Goal: Browse casually

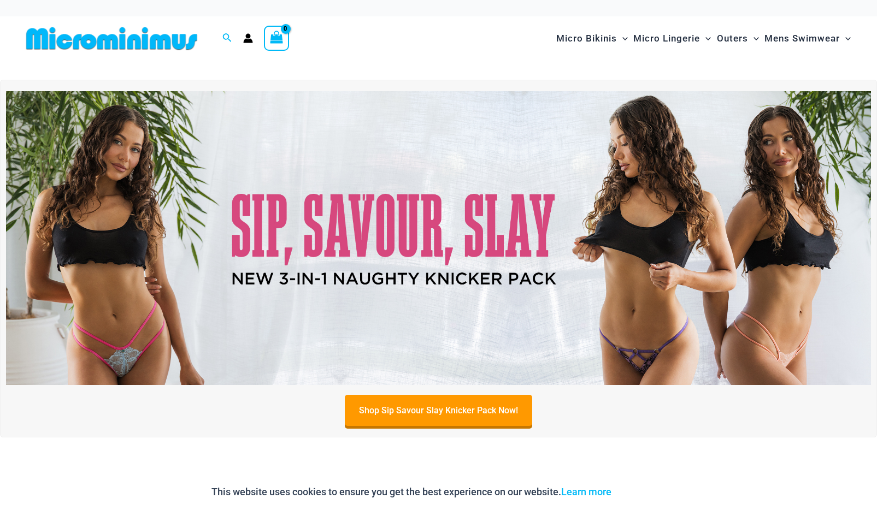
click at [327, 272] on img at bounding box center [438, 238] width 865 height 294
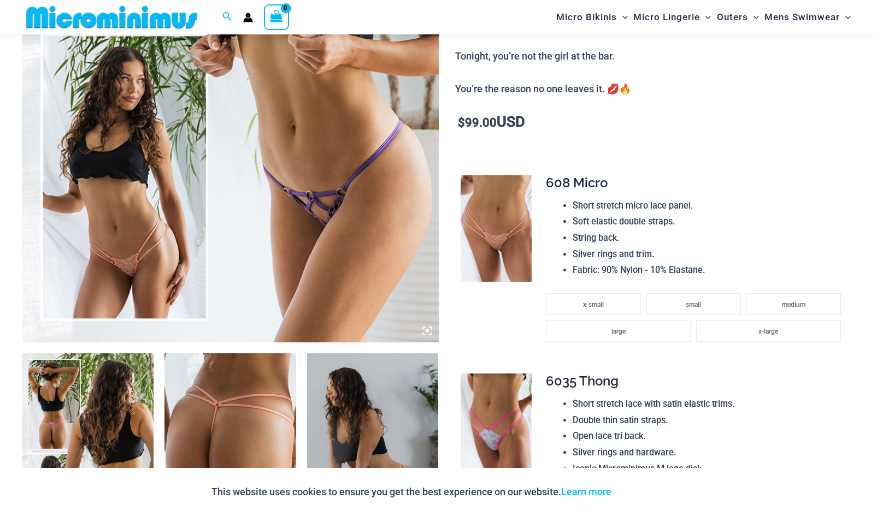
scroll to position [154, 0]
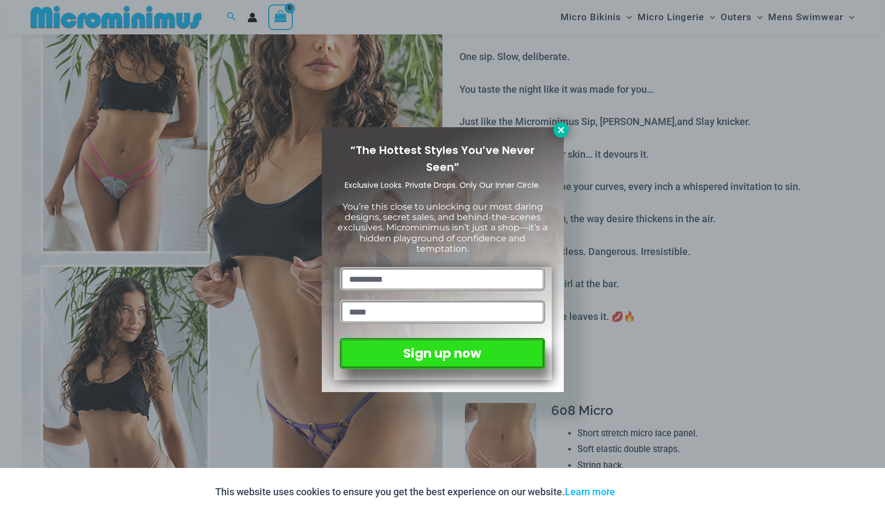
click at [555, 135] on button at bounding box center [561, 129] width 15 height 15
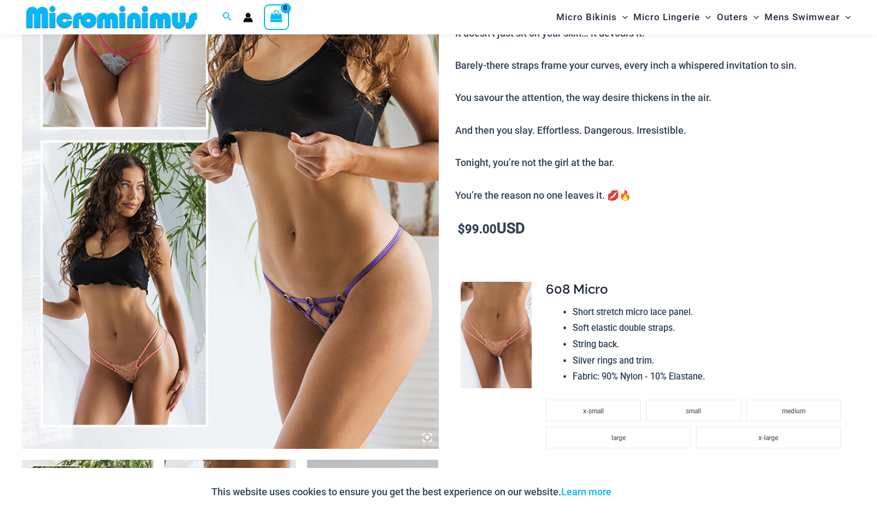
scroll to position [373, 0]
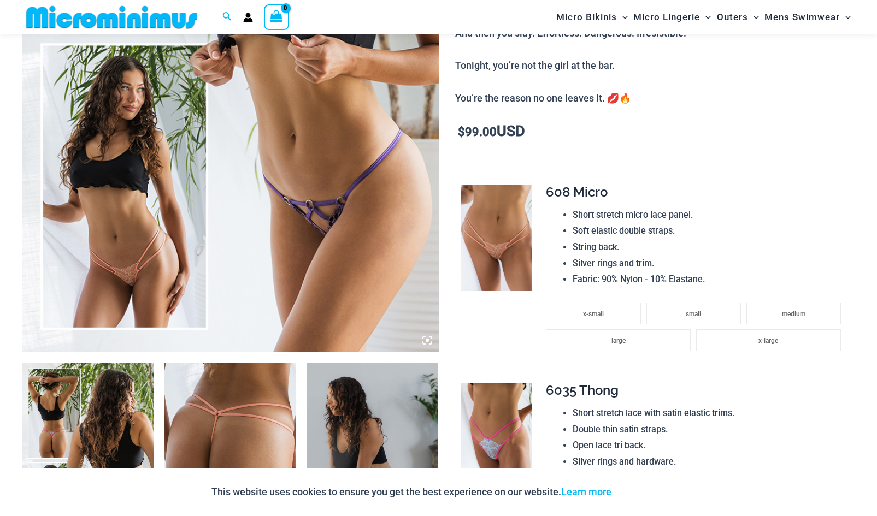
click at [90, 406] on img at bounding box center [88, 461] width 132 height 197
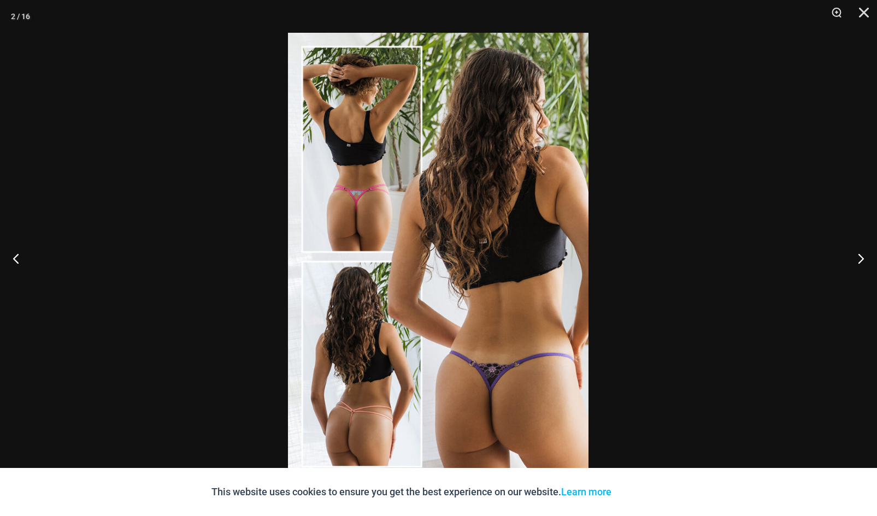
click at [773, 194] on div at bounding box center [438, 258] width 877 height 516
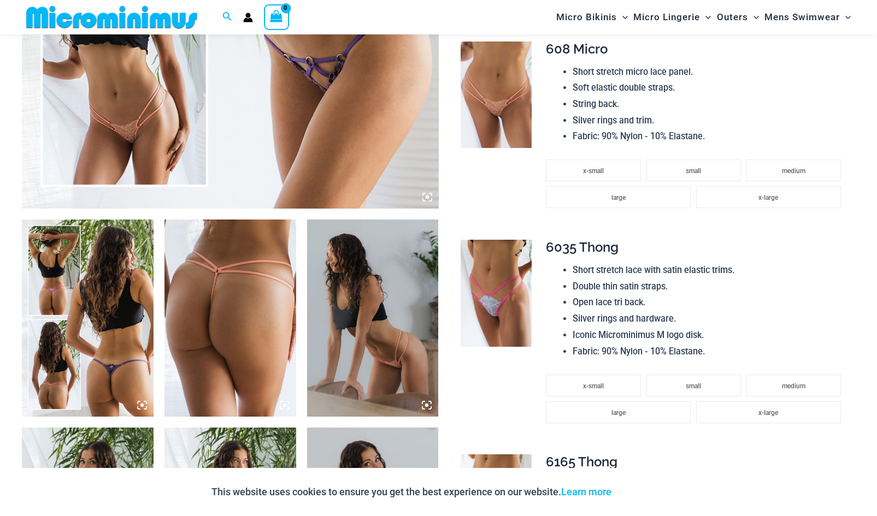
scroll to position [591, 0]
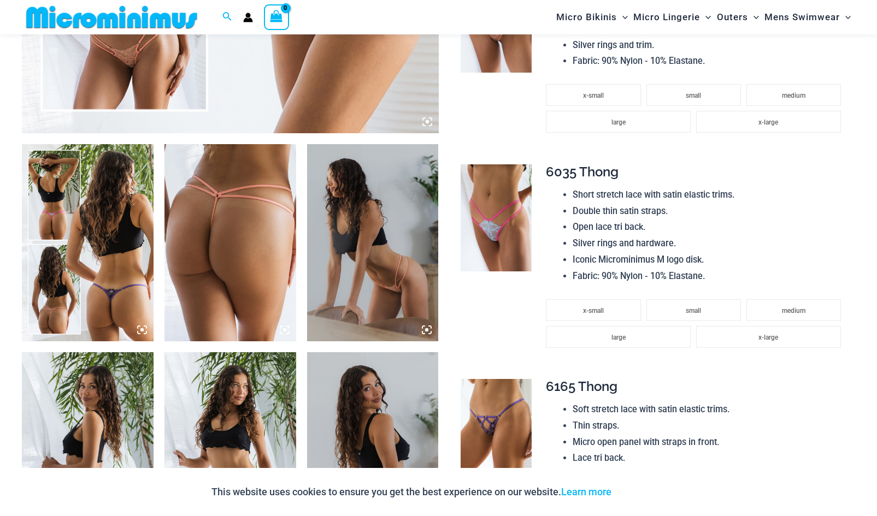
click at [368, 292] on img at bounding box center [373, 242] width 132 height 197
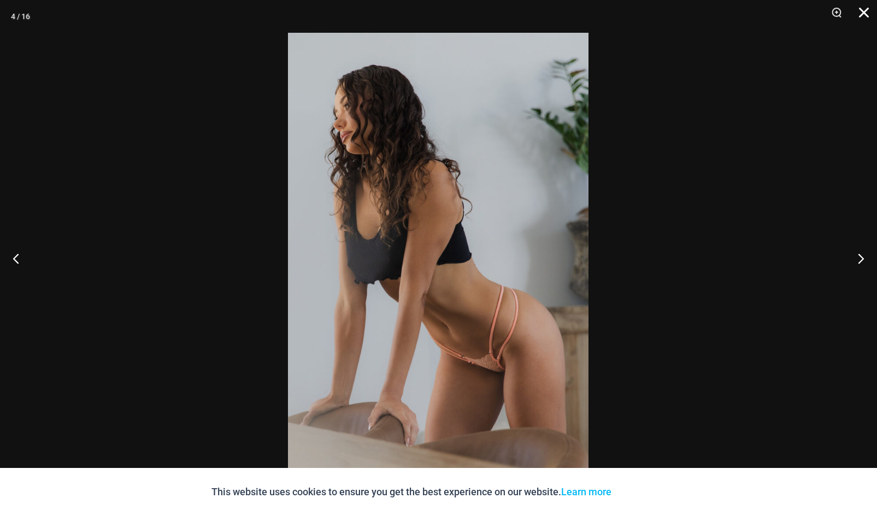
click at [866, 19] on button "Close" at bounding box center [860, 16] width 27 height 33
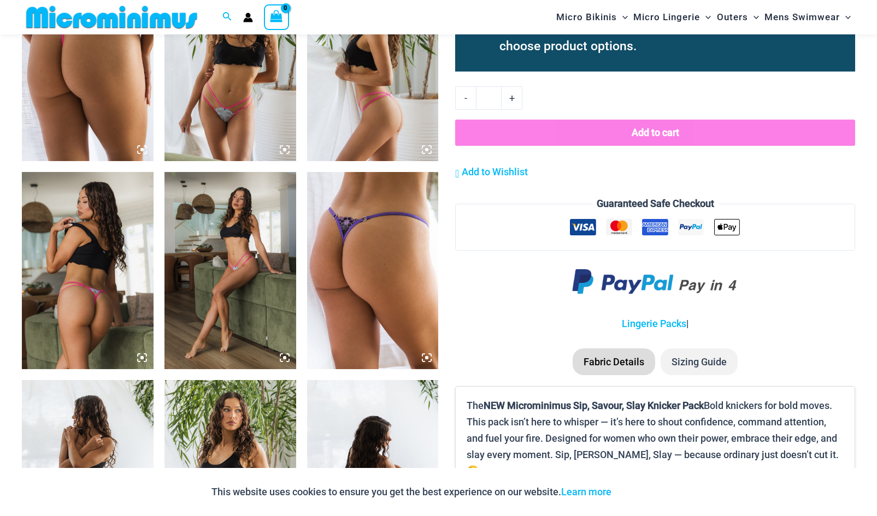
scroll to position [1302, 0]
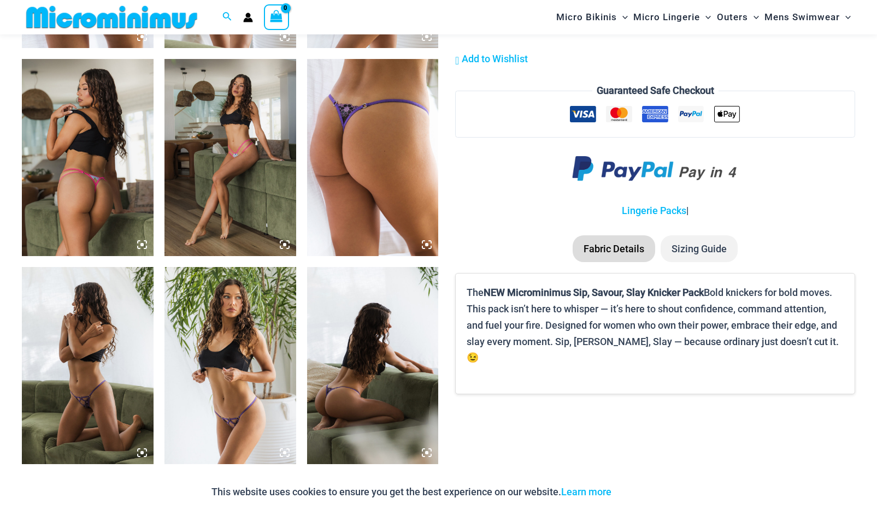
drag, startPoint x: 73, startPoint y: 205, endPoint x: 194, endPoint y: 165, distance: 127.7
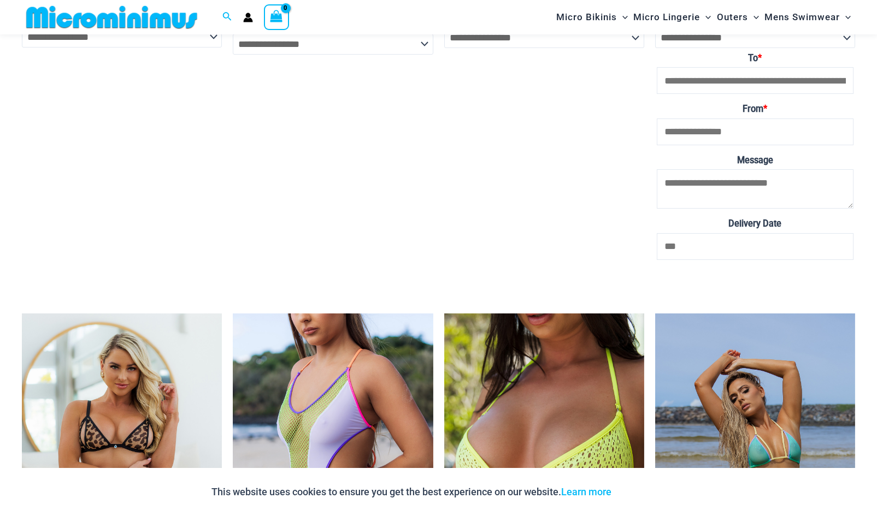
scroll to position [0, 0]
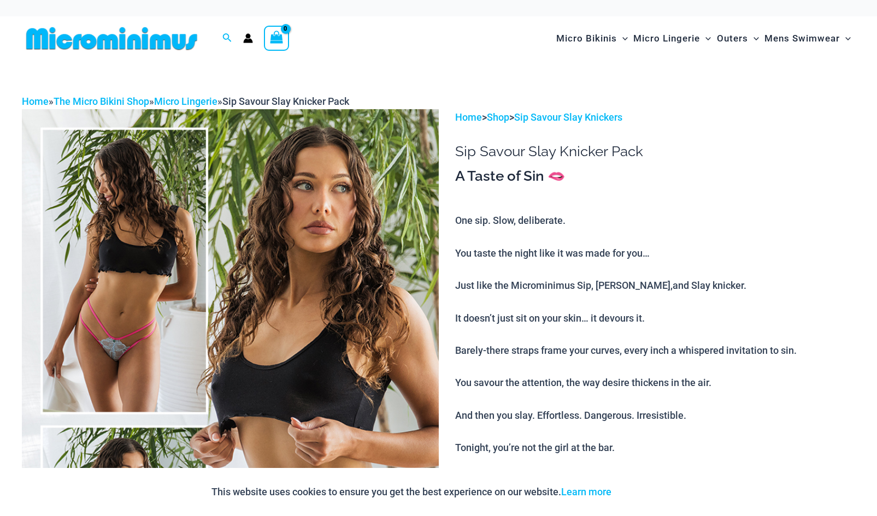
click at [163, 49] on img at bounding box center [112, 38] width 180 height 25
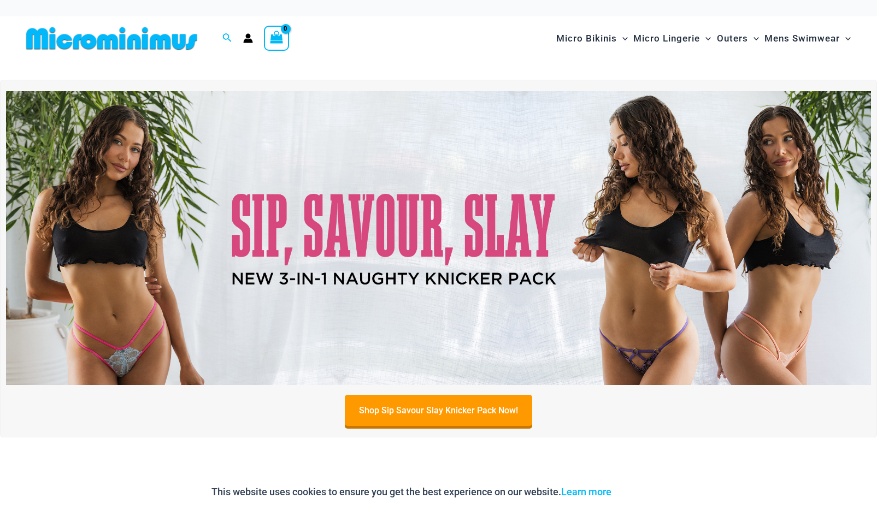
click at [654, 366] on img at bounding box center [438, 238] width 865 height 294
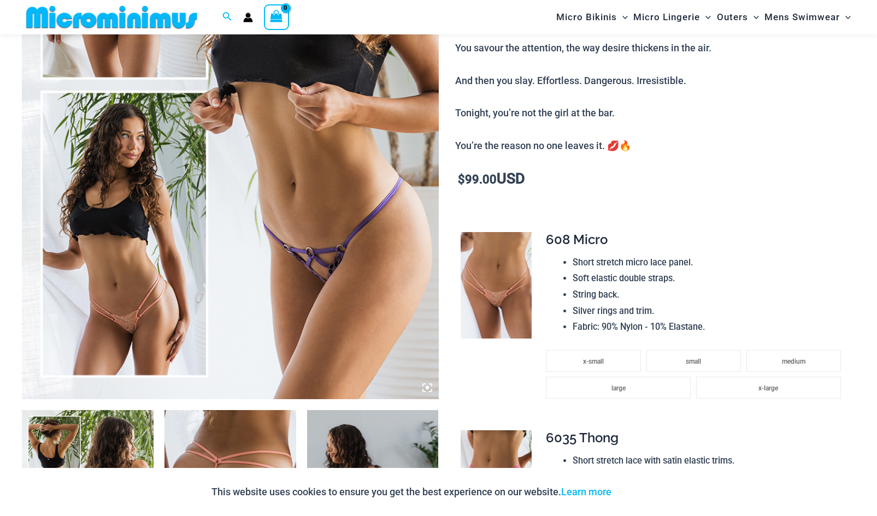
scroll to position [325, 0]
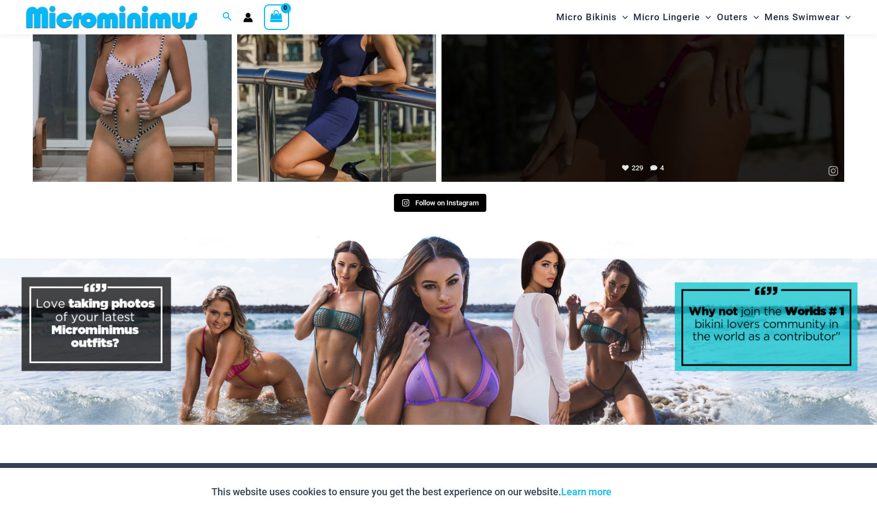
scroll to position [4815, 0]
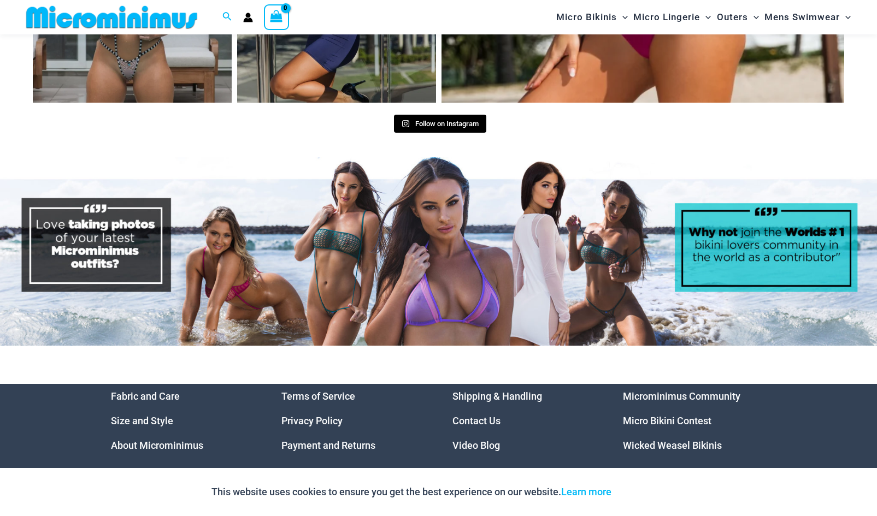
click at [466, 440] on link "Video Blog" at bounding box center [477, 445] width 48 height 11
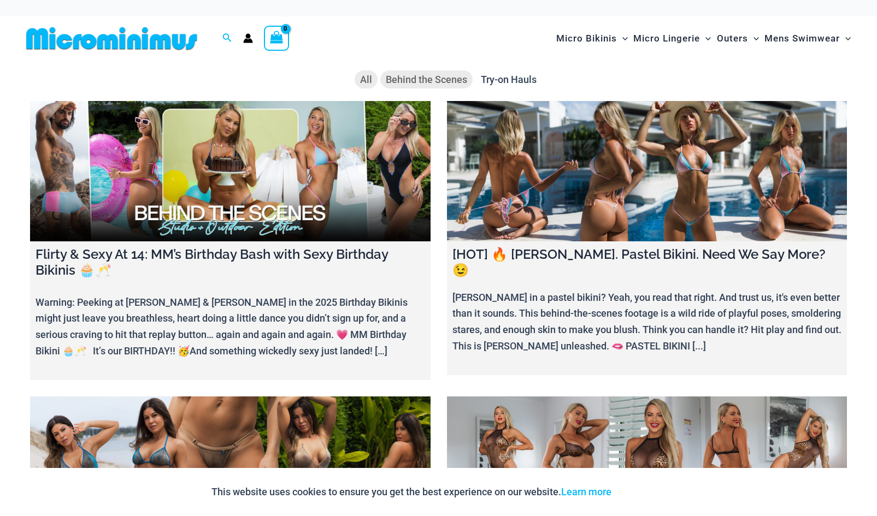
click at [442, 74] on span "Behind the Scenes" at bounding box center [426, 79] width 81 height 11
click at [494, 81] on span "Try-on Hauls" at bounding box center [509, 79] width 56 height 11
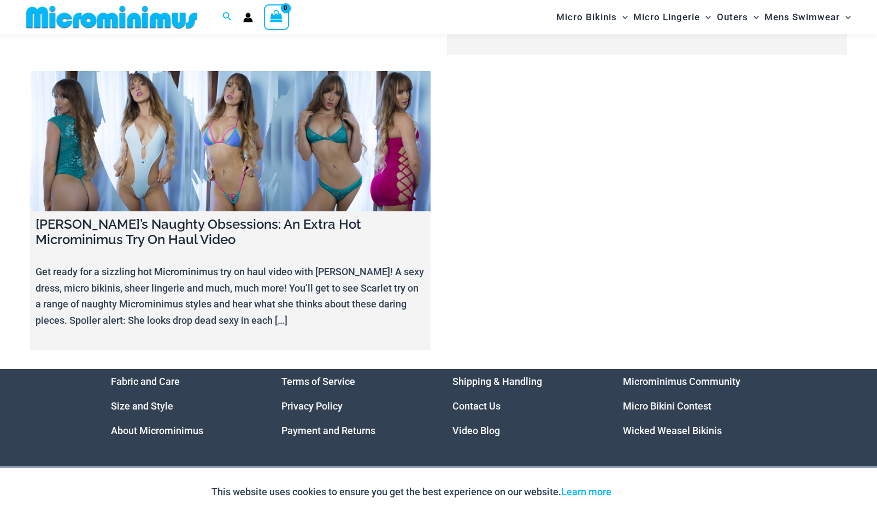
scroll to position [428, 0]
